Goal: Transaction & Acquisition: Purchase product/service

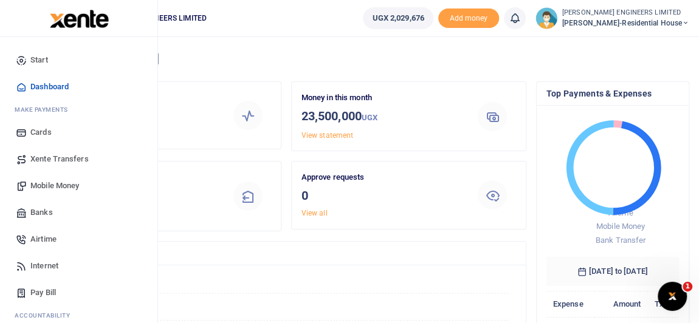
click at [58, 187] on span "Mobile Money" at bounding box center [54, 186] width 49 height 12
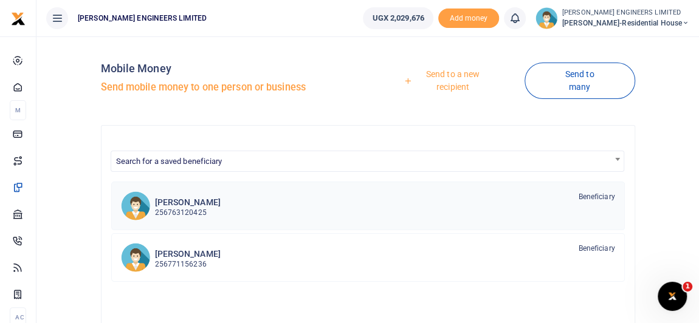
click at [182, 211] on p "256763120425" at bounding box center [188, 213] width 66 height 12
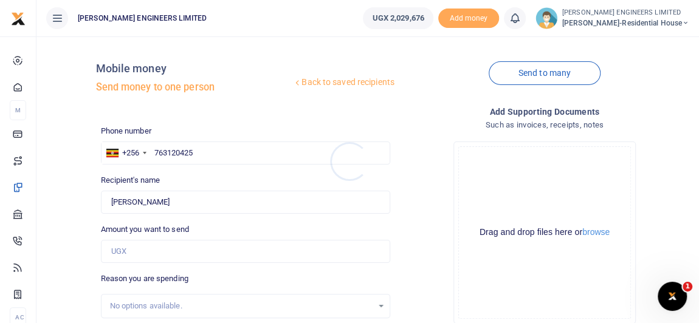
scroll to position [55, 0]
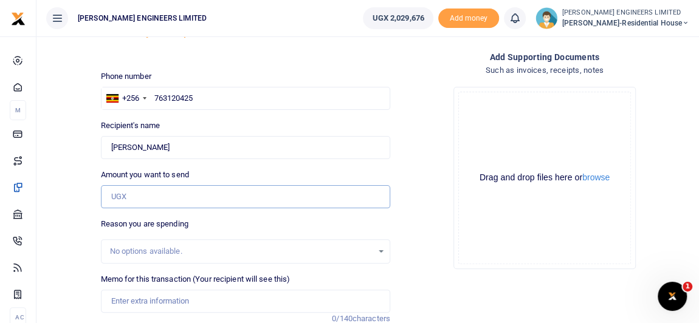
click at [131, 197] on input "Amount you want to send" at bounding box center [245, 196] width 289 height 23
click at [114, 197] on input "Amount you want to send" at bounding box center [245, 196] width 289 height 23
type input "75,000"
click at [115, 301] on input "Memo for this transaction (Your recipient will see this)" at bounding box center [245, 301] width 289 height 23
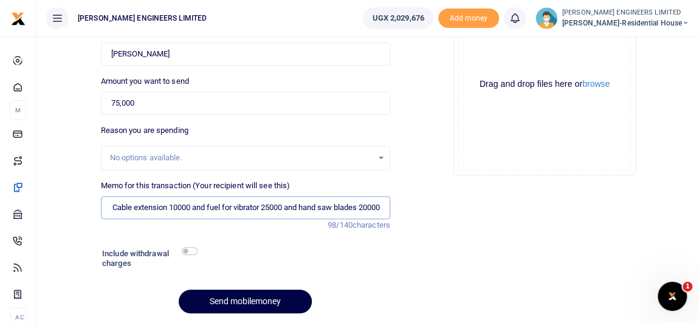
scroll to position [165, 0]
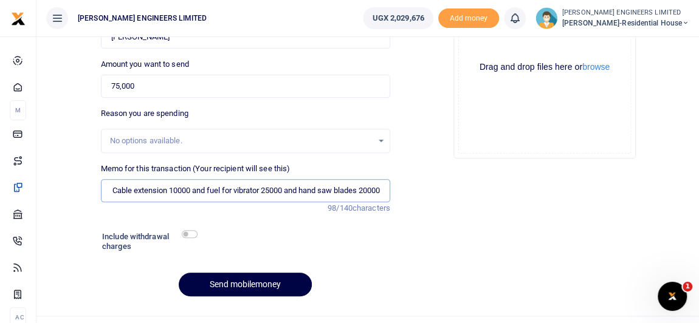
click at [296, 188] on input "Grinder hire 20000 and Cable extension 10000 and fuel for vibrator 25000 and ha…" at bounding box center [245, 190] width 289 height 23
click at [200, 189] on input "Grinder hire 20000 and Cable extension 10000 and fuel for vibrator 25000 and 4p…" at bounding box center [245, 190] width 289 height 23
click at [111, 189] on input "Grinder hire 20000 and Cable extension 10000 and 5ltrs of fuel for vibrator 250…" at bounding box center [245, 190] width 289 height 23
click at [223, 188] on input "1 day of Grinder hire 20000 and Cable extension 10000 and 5ltrs of fuel for vib…" at bounding box center [245, 190] width 289 height 23
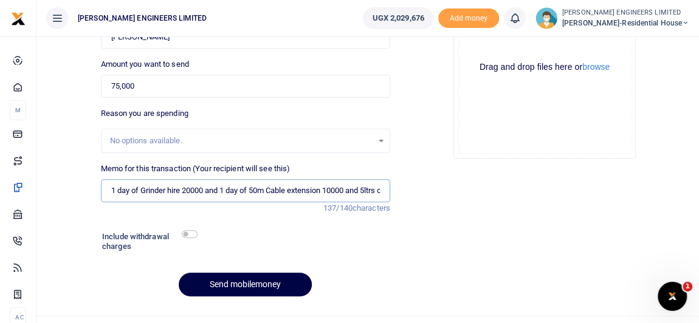
click at [326, 187] on input "1 day of Grinder hire 20000 and 1 day of 50m Cable extension 10000 and 5ltrs of…" at bounding box center [245, 190] width 289 height 23
click at [271, 187] on input "1 day of Grinder hire 20000 and 1 day of 50m Cable extension 10000 and 5ltrs of…" at bounding box center [245, 190] width 289 height 23
click at [307, 188] on input "1 day of Grinder hire 20000 and 1 day of Cable extension 10000 and 5ltrs of fue…" at bounding box center [245, 190] width 289 height 23
type input "1 day of Grinder hire 20000 and 1 day of Cable extension hire 10000 and 5ltrs o…"
click at [190, 233] on input "checkbox" at bounding box center [190, 234] width 16 height 8
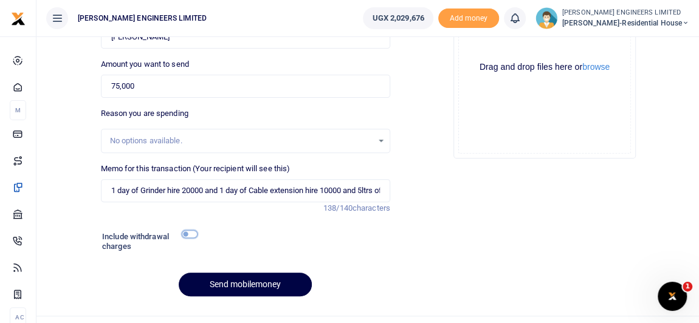
checkbox input "true"
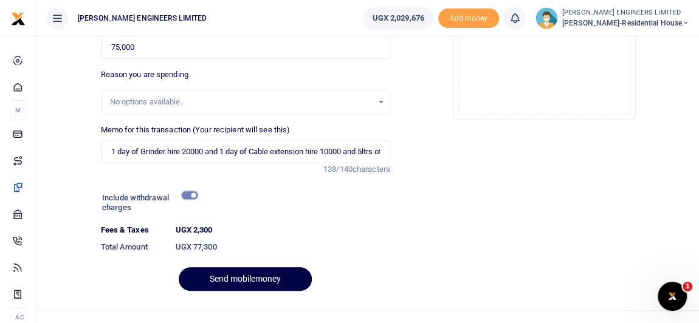
scroll to position [222, 0]
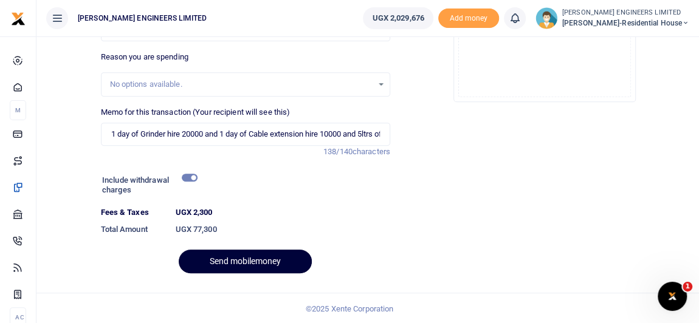
click at [262, 263] on button "Send mobilemoney" at bounding box center [245, 262] width 133 height 24
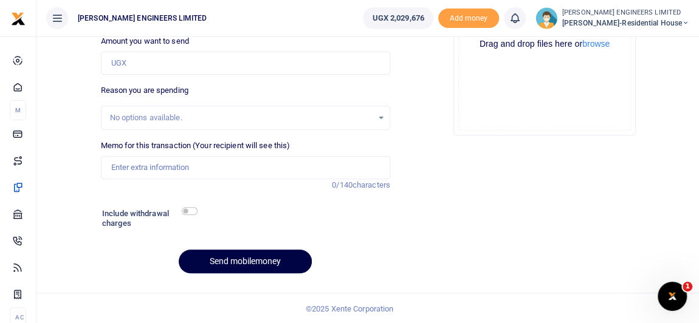
click at [518, 22] on icon at bounding box center [514, 18] width 12 height 13
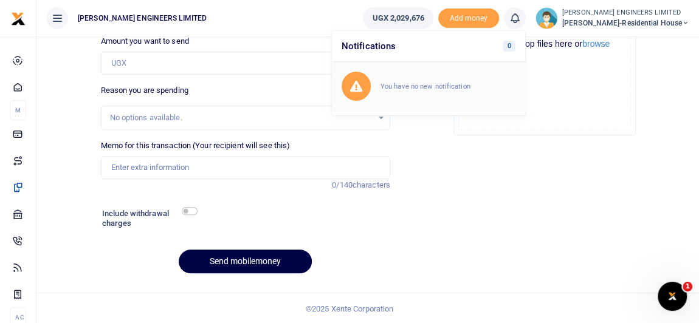
click at [447, 83] on small "You have no new notification" at bounding box center [425, 86] width 90 height 9
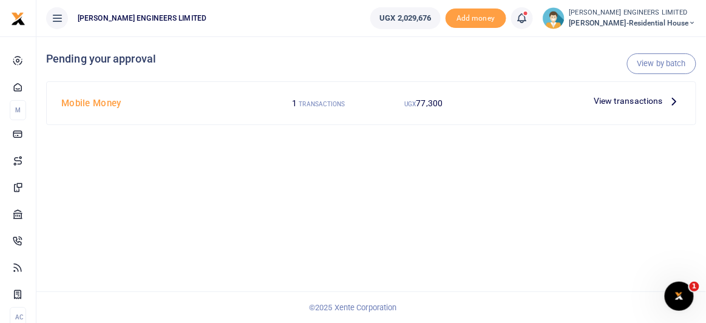
click at [618, 101] on span "View transactions" at bounding box center [628, 100] width 69 height 13
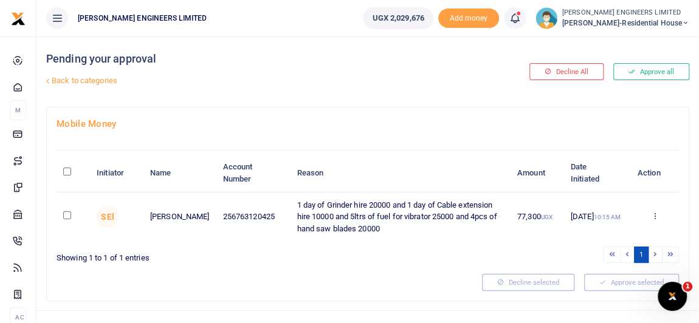
click at [65, 216] on input "checkbox" at bounding box center [67, 215] width 8 height 8
checkbox input "true"
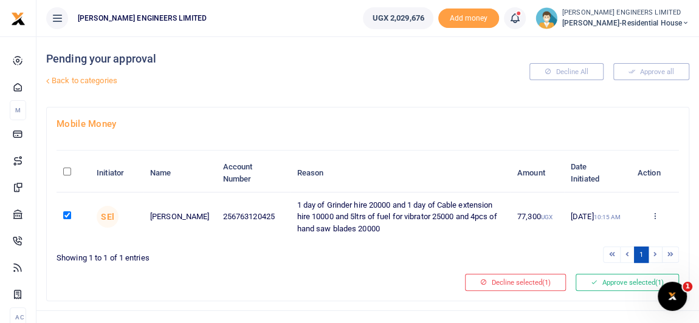
click at [335, 217] on td "1 day of Grinder hire 20000 and 1 day of Cable extension hire 10000 and 5ltrs o…" at bounding box center [400, 217] width 220 height 49
click at [353, 217] on td "1 day of Grinder hire 20000 and 1 day of Cable extension hire 10000 and 5ltrs o…" at bounding box center [400, 217] width 220 height 49
click at [372, 217] on td "1 day of Grinder hire 20000 and 1 day of Cable extension hire 10000 and 5ltrs o…" at bounding box center [400, 217] width 220 height 49
click at [386, 217] on td "1 day of Grinder hire 20000 and 1 day of Cable extension hire 10000 and 5ltrs o…" at bounding box center [400, 217] width 220 height 49
click at [420, 216] on td "1 day of Grinder hire 20000 and 1 day of Cable extension hire 10000 and 5ltrs o…" at bounding box center [400, 217] width 220 height 49
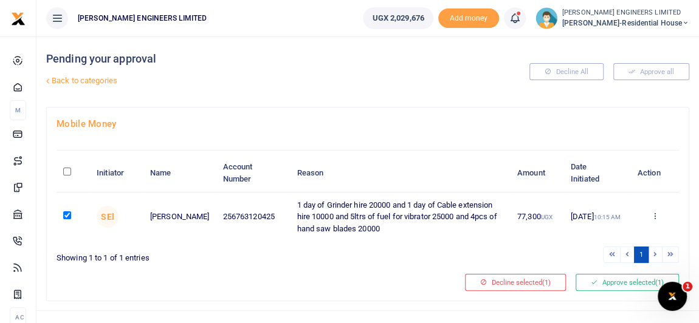
click at [443, 216] on td "1 day of Grinder hire 20000 and 1 day of Cable extension hire 10000 and 5ltrs o…" at bounding box center [400, 217] width 220 height 49
click at [457, 218] on td "1 day of Grinder hire 20000 and 1 day of Cable extension hire 10000 and 5ltrs o…" at bounding box center [400, 217] width 220 height 49
click at [474, 216] on td "1 day of Grinder hire 20000 and 1 day of Cable extension hire 10000 and 5ltrs o…" at bounding box center [400, 217] width 220 height 49
click at [488, 216] on td "1 day of Grinder hire 20000 and 1 day of Cable extension hire 10000 and 5ltrs o…" at bounding box center [400, 217] width 220 height 49
click at [338, 224] on td "1 day of Grinder hire 20000 and 1 day of Cable extension hire 10000 and 5ltrs o…" at bounding box center [400, 217] width 220 height 49
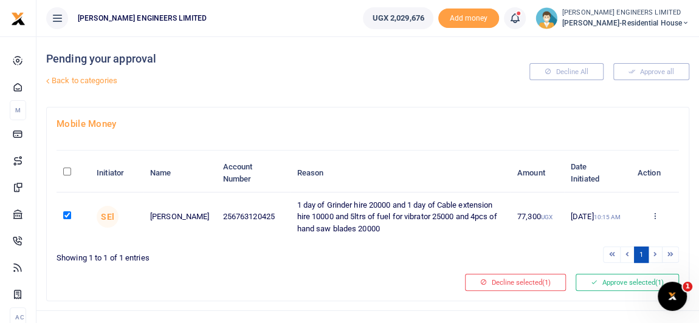
click at [310, 228] on td "1 day of Grinder hire 20000 and 1 day of Cable extension hire 10000 and 5ltrs o…" at bounding box center [400, 217] width 220 height 49
click at [293, 227] on td "1 day of Grinder hire 20000 and 1 day of Cable extension hire 10000 and 5ltrs o…" at bounding box center [400, 217] width 220 height 49
click at [295, 215] on td "1 day of Grinder hire 20000 and 1 day of Cable extension hire 10000 and 5ltrs o…" at bounding box center [400, 217] width 220 height 49
drag, startPoint x: 313, startPoint y: 213, endPoint x: 363, endPoint y: 216, distance: 49.9
click at [315, 213] on td "1 day of Grinder hire 20000 and 1 day of Cable extension hire 10000 and 5ltrs o…" at bounding box center [400, 217] width 220 height 49
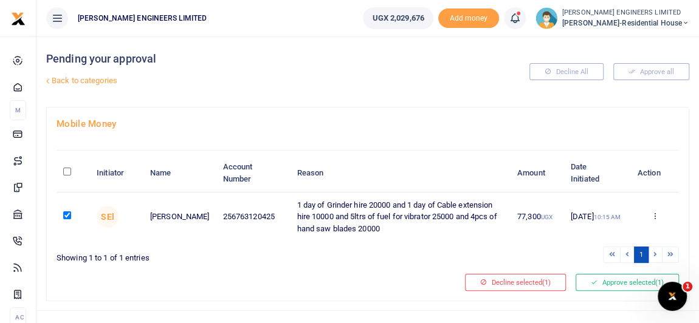
click at [364, 218] on td "1 day of Grinder hire 20000 and 1 day of Cable extension hire 10000 and 5ltrs o…" at bounding box center [400, 217] width 220 height 49
click at [481, 216] on td "1 day of Grinder hire 20000 and 1 day of Cable extension hire 10000 and 5ltrs o…" at bounding box center [400, 217] width 220 height 49
click at [603, 281] on button "Approve selected (1)" at bounding box center [626, 282] width 103 height 17
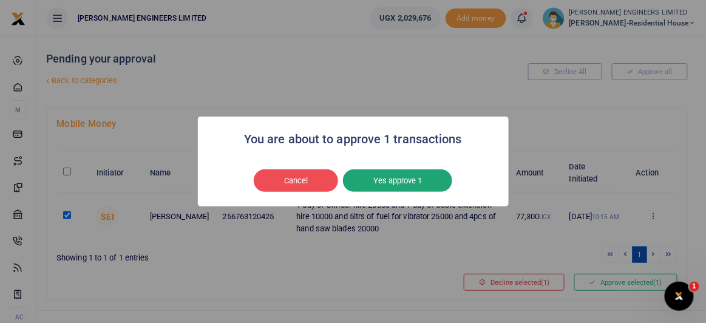
click at [409, 183] on button "Yes approve 1" at bounding box center [397, 180] width 109 height 23
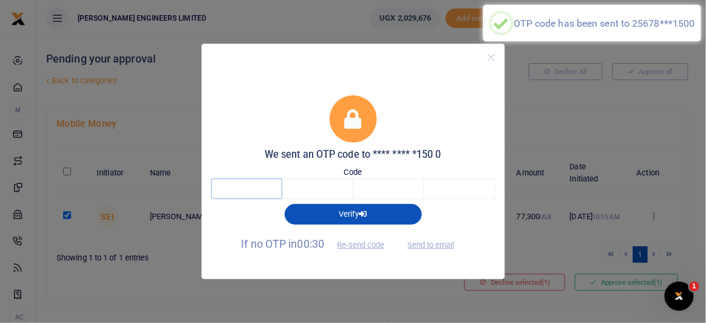
click at [259, 188] on input "text" at bounding box center [246, 189] width 71 height 21
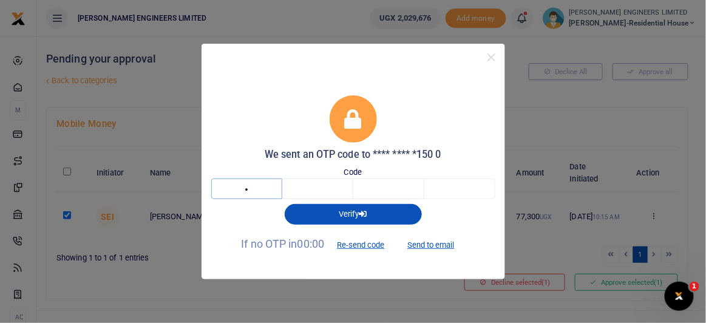
type input "7"
type input "6"
type input "2"
type input "0"
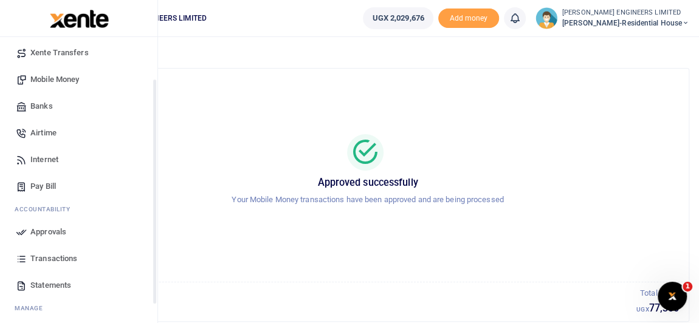
scroll to position [110, 0]
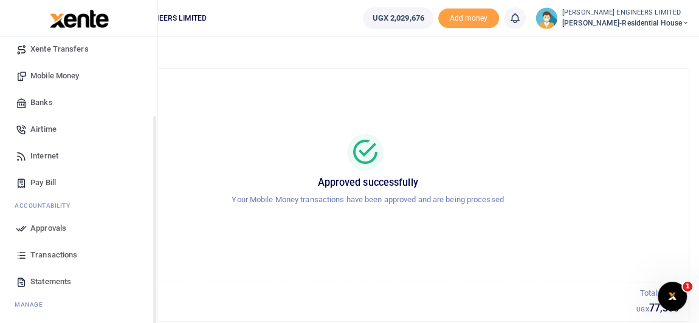
click at [49, 253] on span "Transactions" at bounding box center [53, 255] width 47 height 12
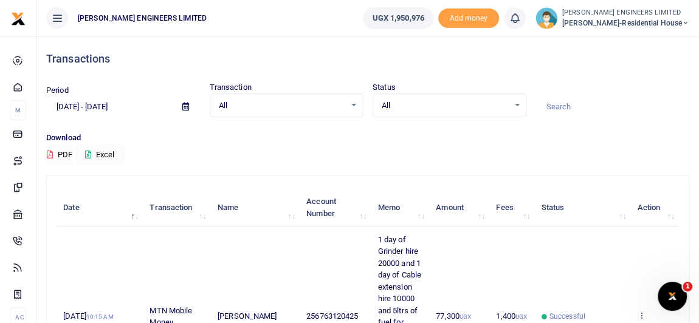
click at [684, 24] on icon at bounding box center [685, 23] width 7 height 9
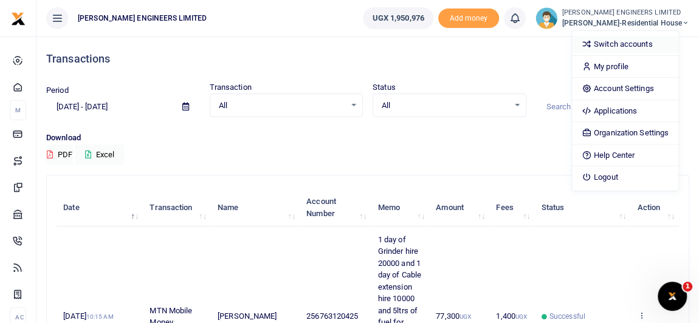
click at [635, 46] on link "Switch accounts" at bounding box center [625, 44] width 106 height 17
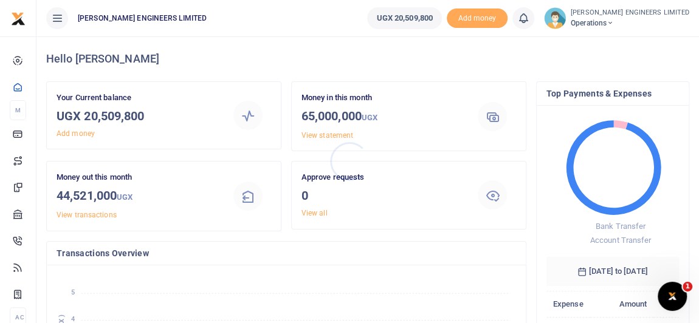
scroll to position [9, 9]
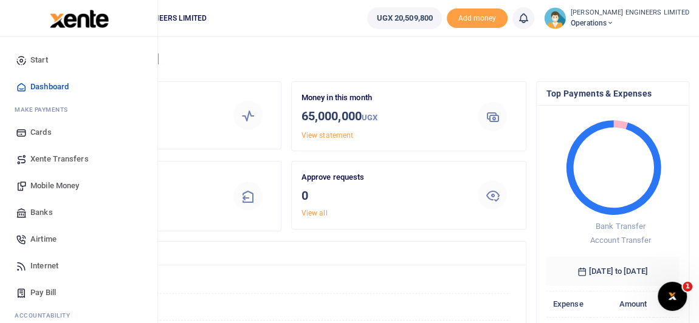
click at [47, 160] on span "Xente Transfers" at bounding box center [59, 159] width 58 height 12
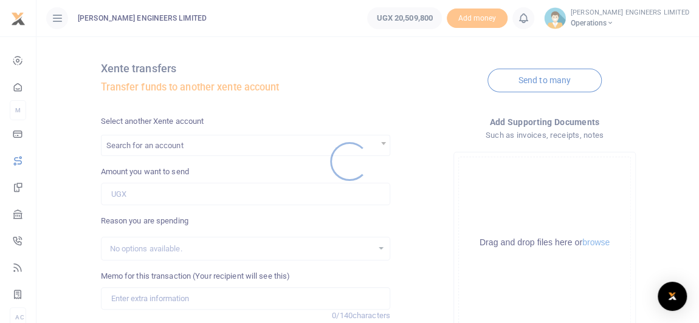
click at [124, 146] on div at bounding box center [349, 161] width 699 height 323
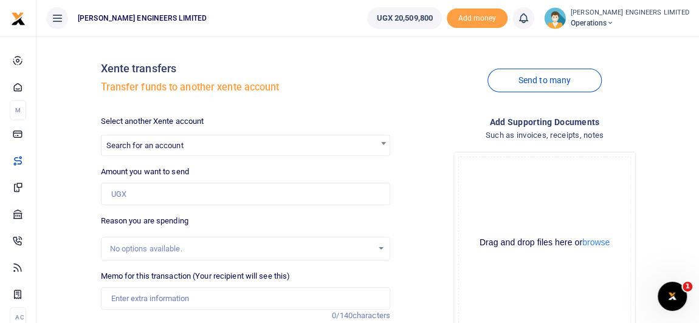
click at [129, 148] on span "Search for an account" at bounding box center [144, 145] width 77 height 9
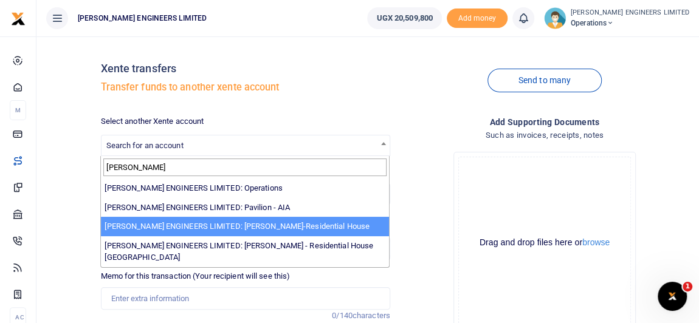
type input "spencer"
select select "4050"
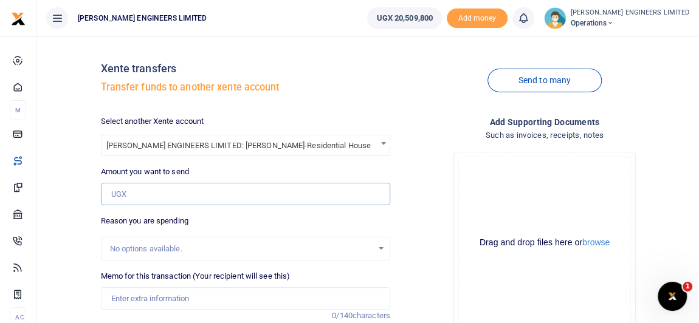
click at [122, 197] on input "Amount you want to send" at bounding box center [245, 194] width 289 height 23
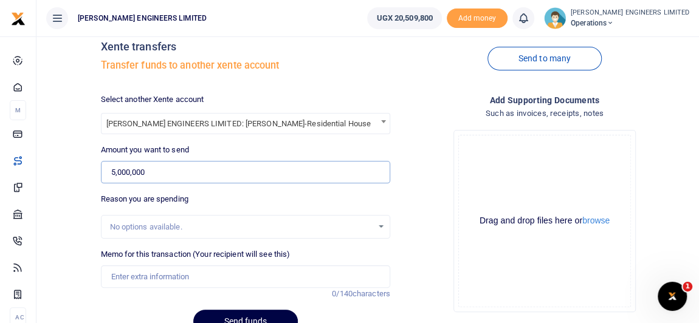
scroll to position [55, 0]
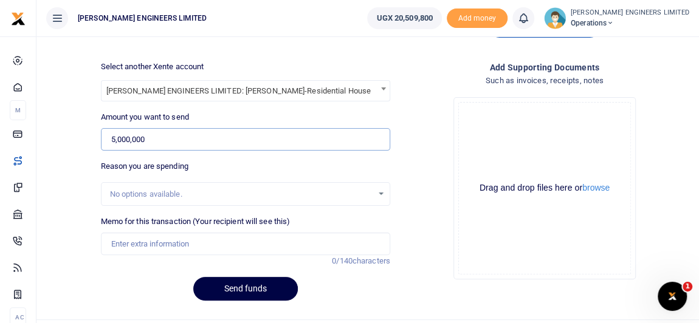
type input "5,000,000"
click at [143, 242] on input "Memo for this transaction (Your recipient will see this)" at bounding box center [245, 244] width 289 height 23
type input "Expenses"
click at [252, 289] on button "Send funds" at bounding box center [245, 289] width 104 height 24
click at [529, 22] on icon at bounding box center [523, 18] width 12 height 13
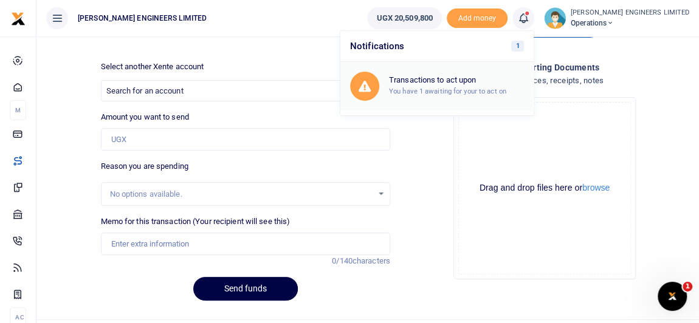
click at [456, 87] on small "You have 1 awaiting for your to act on" at bounding box center [447, 91] width 117 height 9
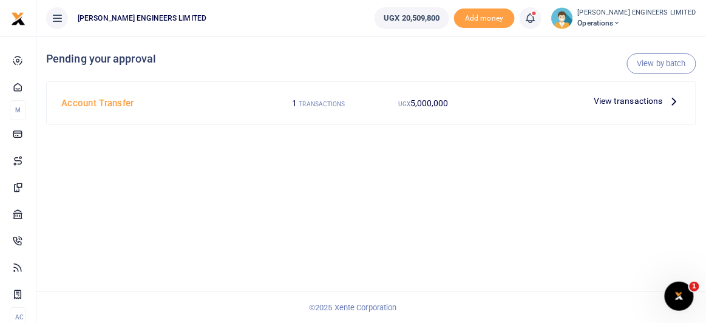
click at [620, 99] on span "View transactions" at bounding box center [628, 100] width 69 height 13
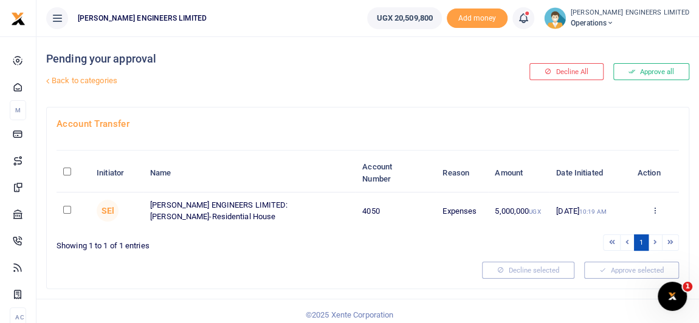
click at [68, 209] on input "checkbox" at bounding box center [67, 210] width 8 height 8
checkbox input "true"
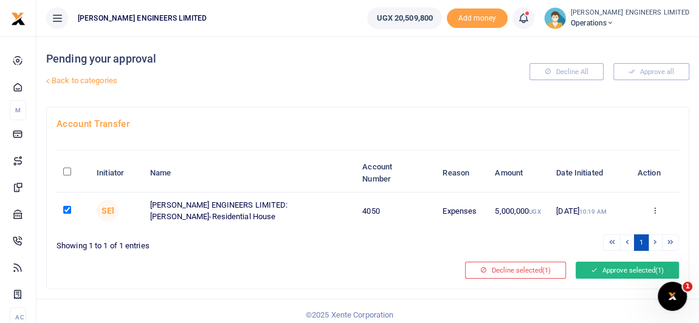
click at [607, 267] on button "Approve selected (1)" at bounding box center [626, 270] width 103 height 17
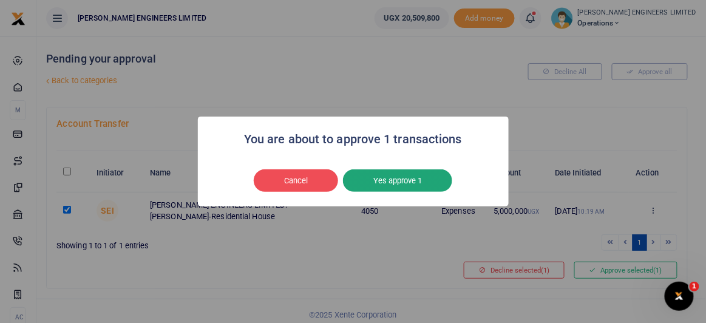
click at [402, 178] on button "Yes approve 1" at bounding box center [397, 180] width 109 height 23
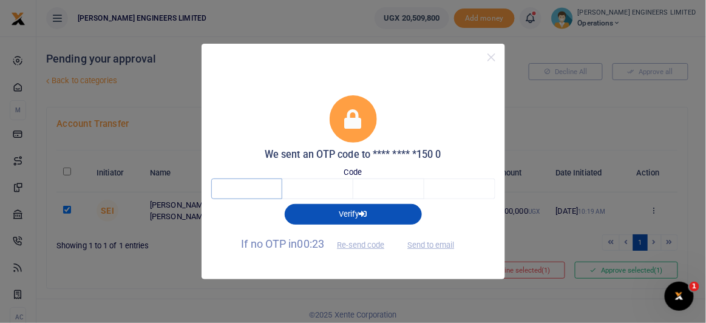
click at [253, 193] on input "text" at bounding box center [246, 189] width 71 height 21
type input "4"
type input "1"
type input "9"
type input "4"
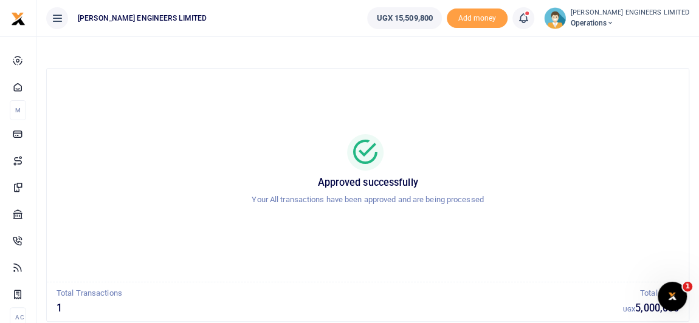
click at [614, 22] on icon at bounding box center [609, 23] width 7 height 9
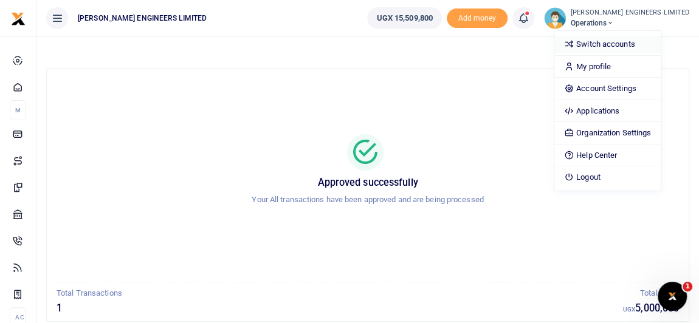
click at [646, 46] on link "Switch accounts" at bounding box center [607, 44] width 106 height 17
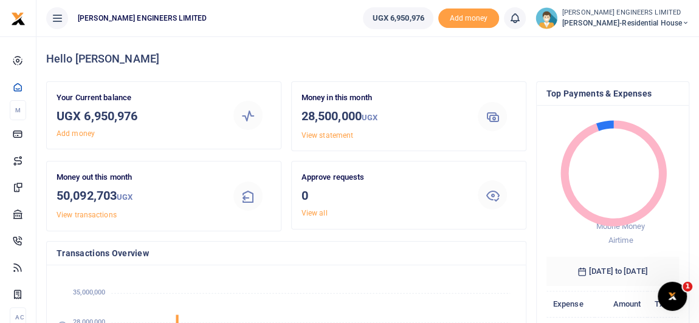
scroll to position [172, 125]
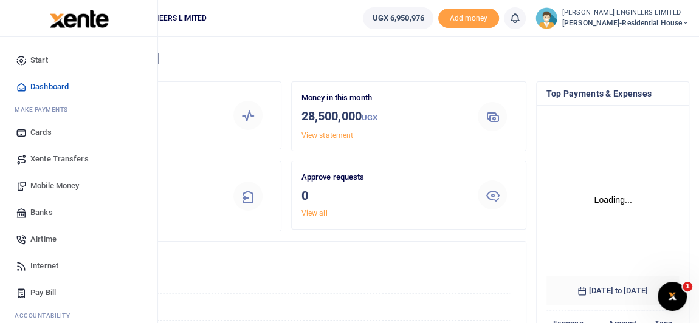
click at [54, 186] on span "Mobile Money" at bounding box center [54, 186] width 49 height 12
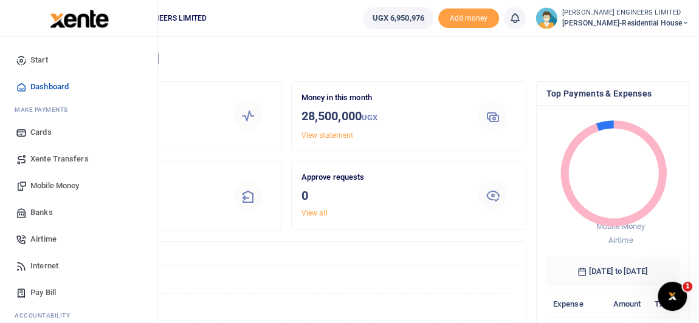
scroll to position [9, 9]
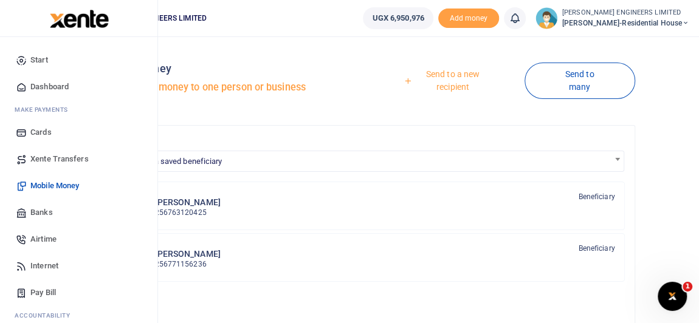
click at [49, 212] on span "Banks" at bounding box center [41, 213] width 22 height 12
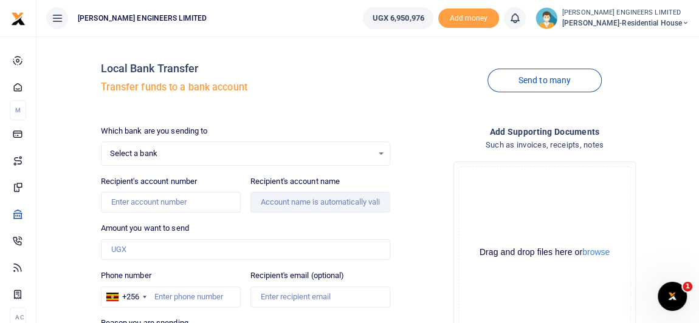
click at [140, 156] on span "Select a bank" at bounding box center [241, 154] width 262 height 12
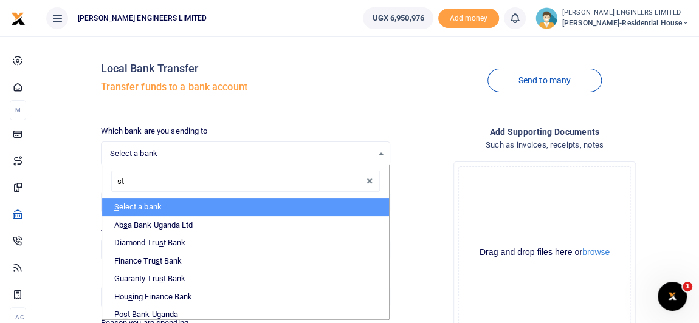
type input "sta"
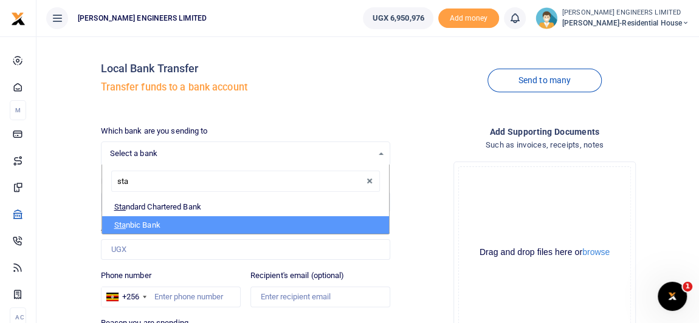
click at [154, 225] on li "Sta nbic Bank" at bounding box center [245, 225] width 287 height 18
select select "STANBIC"
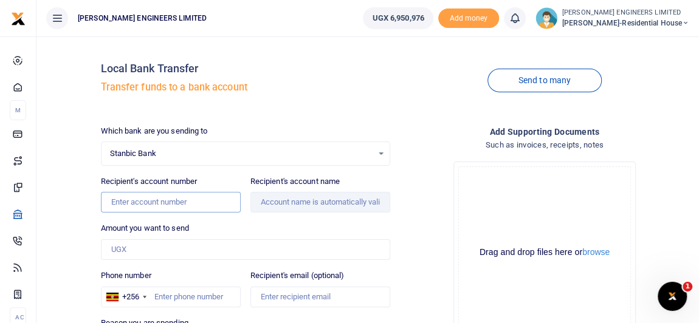
click at [138, 203] on input "Recipient's account number" at bounding box center [171, 202] width 140 height 21
type input "9030015943512"
click at [294, 202] on input "Recipient's account name" at bounding box center [320, 202] width 140 height 21
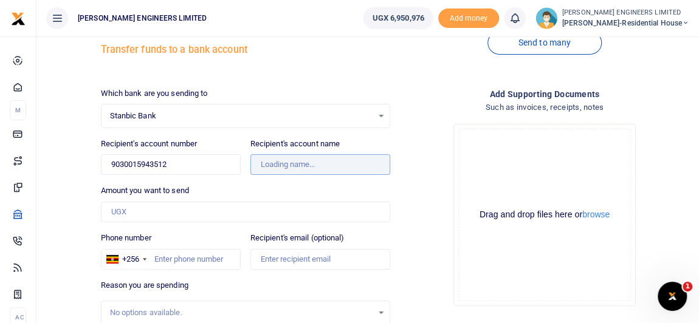
scroll to position [55, 0]
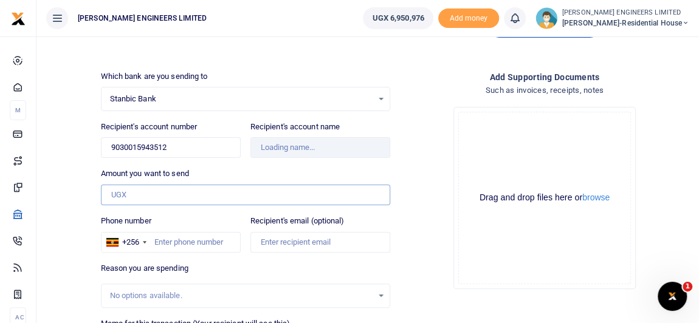
click at [124, 194] on input "Amount you want to send" at bounding box center [245, 195] width 289 height 21
type input "5"
type input "Amumpaire Vaolah"
type input "5,107,000"
click at [174, 241] on input "Phone number" at bounding box center [171, 242] width 140 height 21
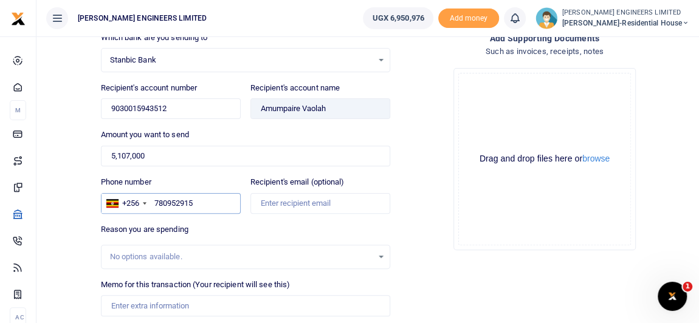
scroll to position [110, 0]
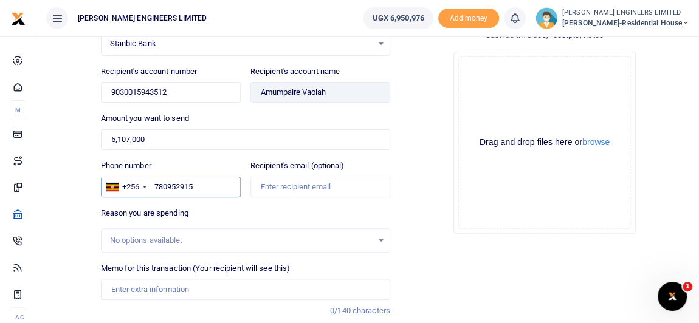
type input "780952915"
click at [135, 284] on input "Memo for this transaction (Your recipient will see this)" at bounding box center [245, 289] width 289 height 21
click at [113, 284] on input "Memo for this transaction (Your recipient will see this)" at bounding box center [245, 289] width 289 height 21
click at [182, 285] on input "16H10 rebars and 45ribbed" at bounding box center [245, 289] width 289 height 21
click at [211, 285] on input "16H10 rebars and 45 ribbed" at bounding box center [245, 289] width 289 height 21
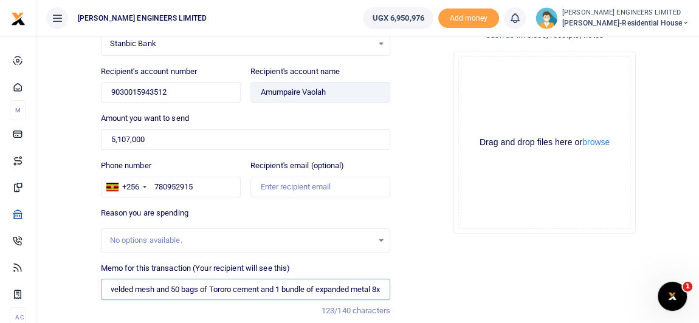
scroll to position [0, 188]
click at [313, 286] on input "16H10 rebars and 45 ribbed R8 rebars and 5pcs of welded mesh and 50 bags of Tor…" at bounding box center [245, 289] width 289 height 21
click at [318, 284] on input "16H10 rebars and 45 ribbed R8 rebars and 5pcs of welded mesh and 50 bags of Tor…" at bounding box center [245, 289] width 289 height 21
click at [374, 286] on input "16H10 rebars and 45 ribbed R8 rebars and 5pcs of welded mesh and 50 bags of Tor…" at bounding box center [245, 289] width 289 height 21
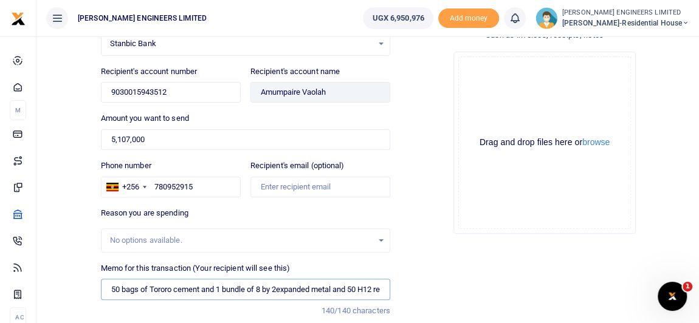
click at [211, 284] on input "16H10 rebars and 45 ribbed R8 rebars and 5pcs of welded mesh and 50 bags of Tor…" at bounding box center [245, 289] width 289 height 21
click at [379, 285] on input "16H10 rebars and 45 ribbed R8 rebars and 5pcs of welded mesh and 50 bags of Tor…" at bounding box center [245, 289] width 289 height 21
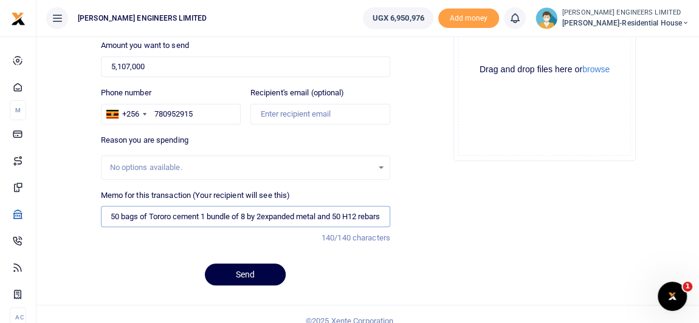
scroll to position [193, 0]
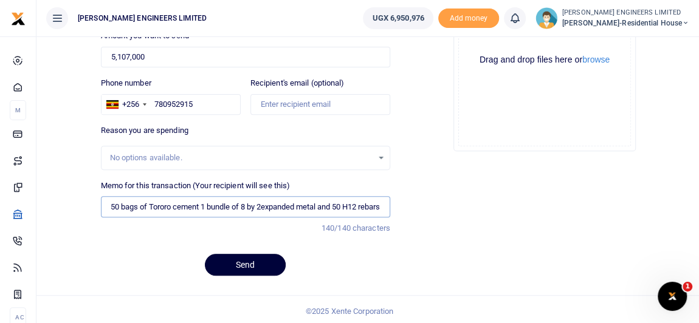
type input "16H10 rebars and 45 ribbed R8 rebars and 5pcs of welded mesh and 50 bags of Tor…"
click at [247, 259] on button "Send" at bounding box center [245, 265] width 81 height 22
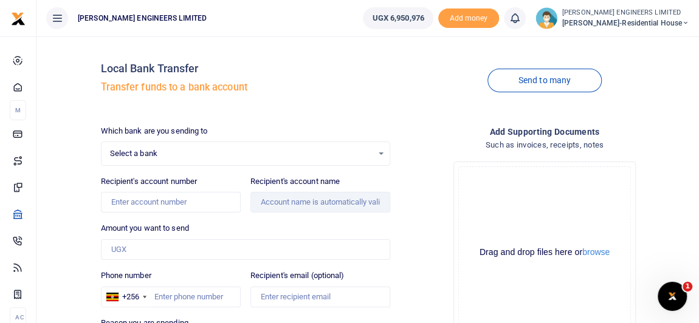
click at [521, 18] on icon at bounding box center [514, 18] width 12 height 13
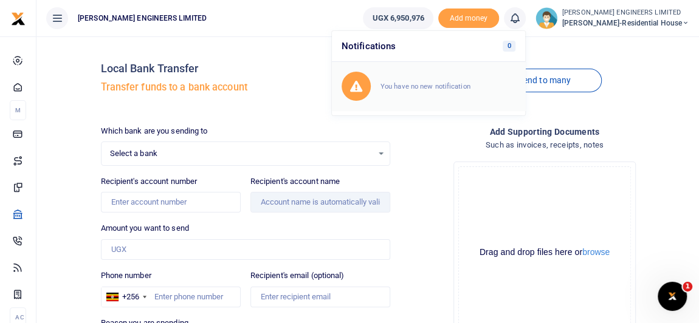
click at [436, 84] on small "You have no new notification" at bounding box center [425, 86] width 90 height 9
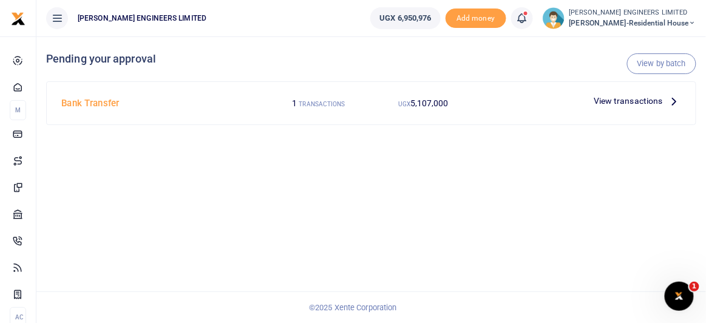
click at [427, 103] on span "5,107,000" at bounding box center [430, 103] width 38 height 10
click at [418, 104] on span "5,107,000" at bounding box center [430, 103] width 38 height 10
click at [638, 99] on span "View transactions" at bounding box center [628, 100] width 69 height 13
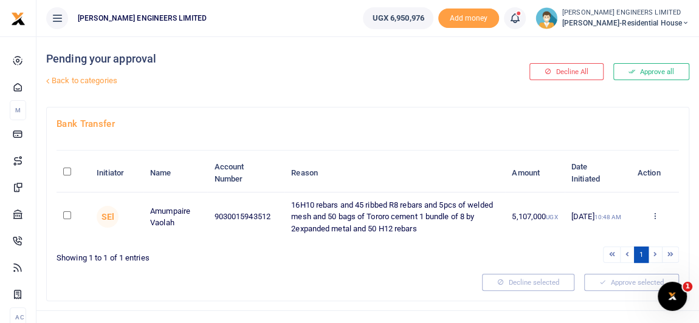
click at [68, 215] on input "checkbox" at bounding box center [67, 215] width 8 height 8
checkbox input "true"
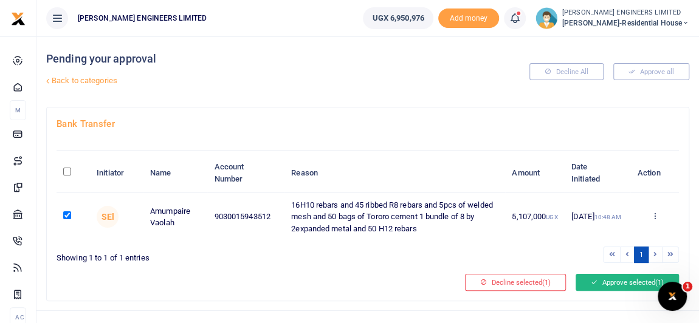
click at [606, 281] on button "Approve selected (1)" at bounding box center [626, 282] width 103 height 17
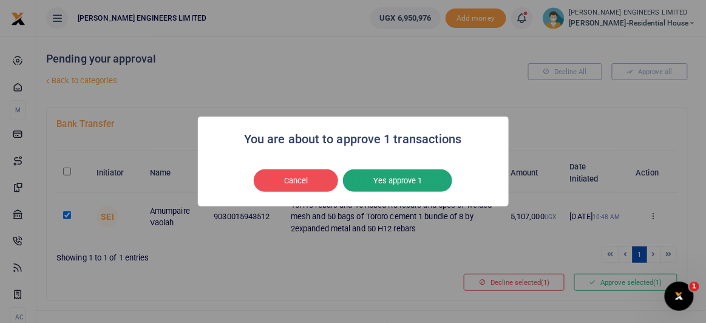
click at [398, 175] on button "Yes approve 1" at bounding box center [397, 180] width 109 height 23
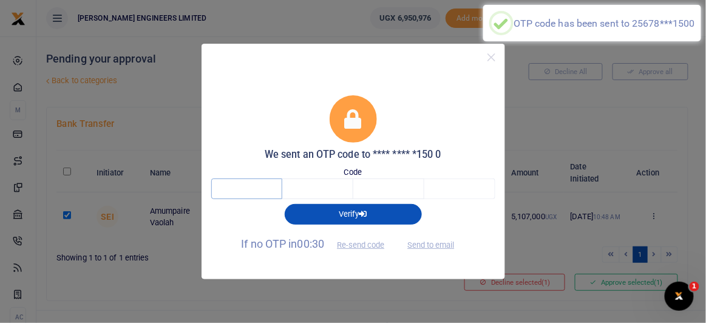
click at [253, 187] on input "text" at bounding box center [246, 189] width 71 height 21
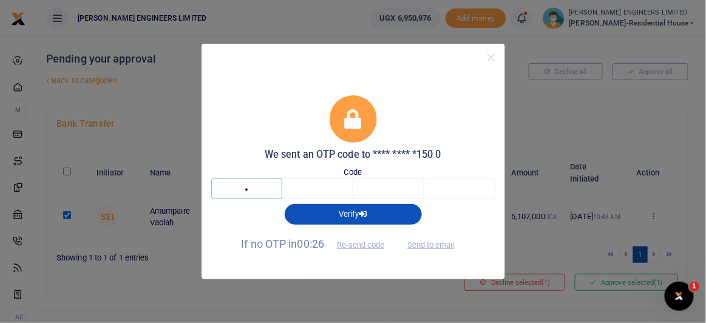
type input "9"
type input "2"
type input "6"
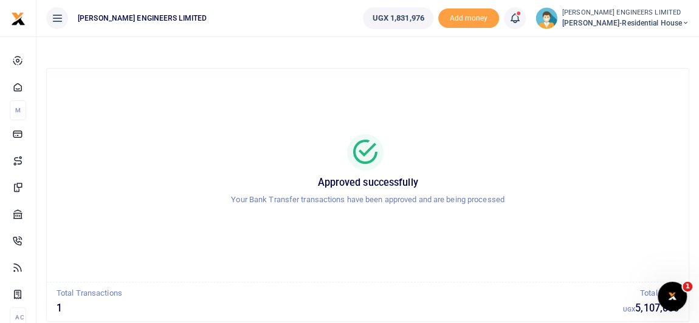
click at [521, 21] on icon at bounding box center [514, 18] width 12 height 13
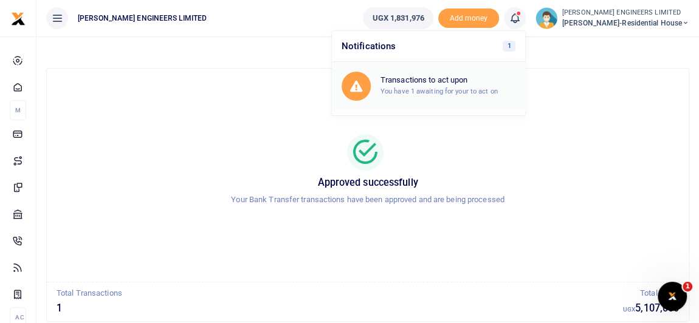
click at [444, 80] on h6 "Transactions to act upon" at bounding box center [447, 80] width 135 height 10
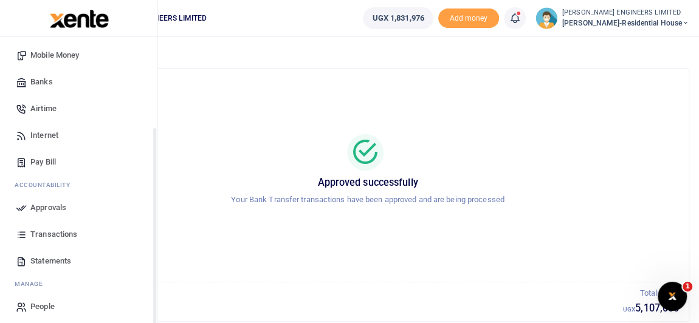
scroll to position [136, 0]
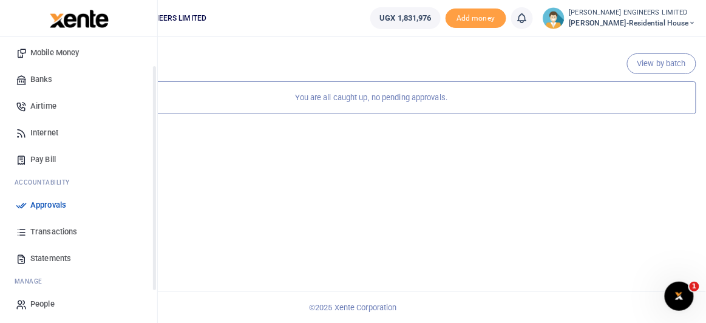
scroll to position [136, 0]
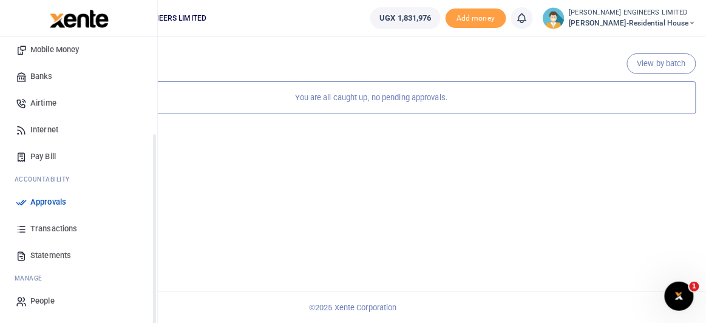
click at [49, 229] on span "Transactions" at bounding box center [53, 229] width 47 height 12
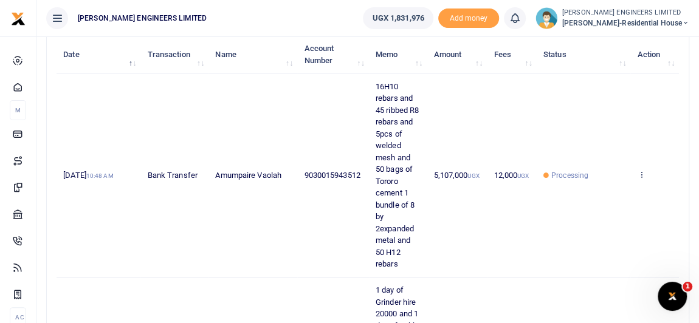
scroll to position [165, 0]
